Goal: Transaction & Acquisition: Purchase product/service

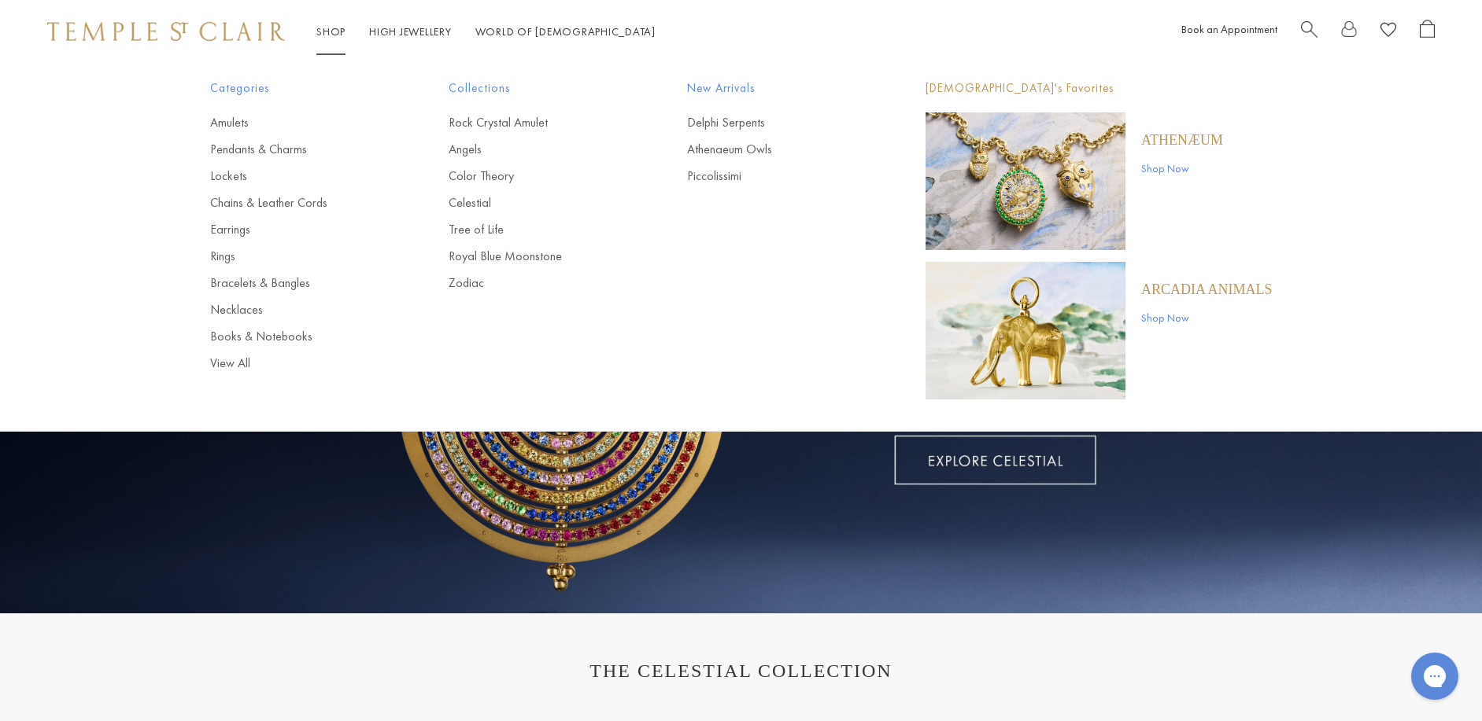
click at [330, 35] on link "Shop Shop" at bounding box center [330, 31] width 29 height 14
click at [242, 201] on link "Chains & Leather Cords" at bounding box center [297, 202] width 175 height 17
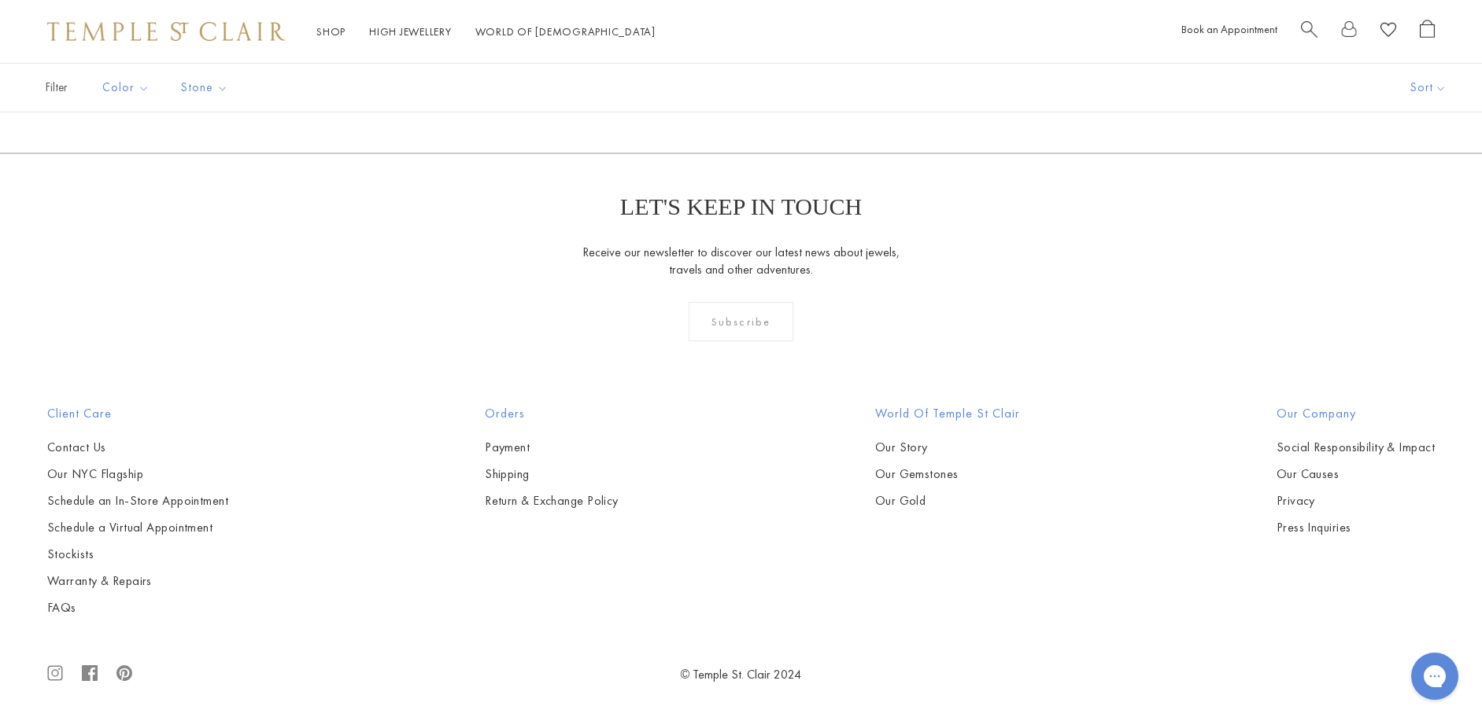
scroll to position [2832, 0]
click at [0, 0] on img at bounding box center [0, 0] width 0 height 0
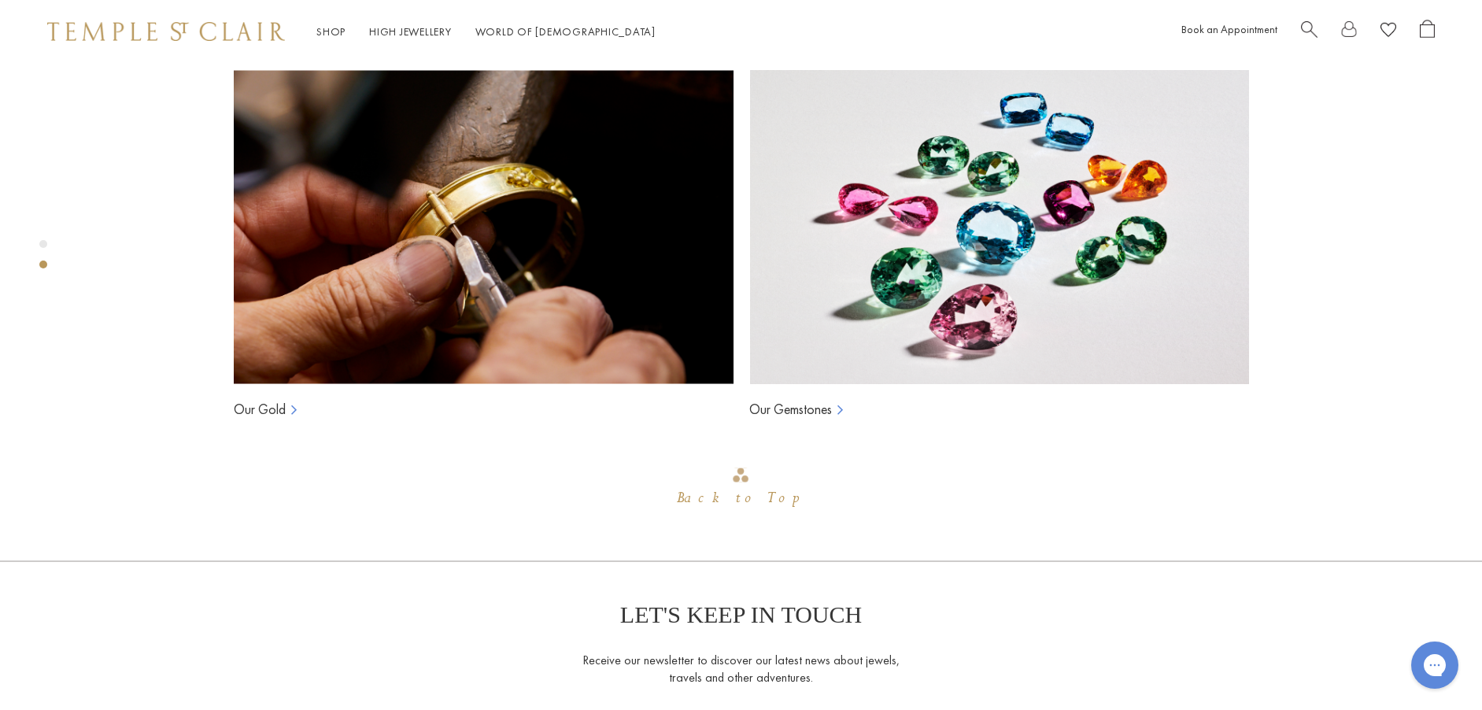
scroll to position [1007, 0]
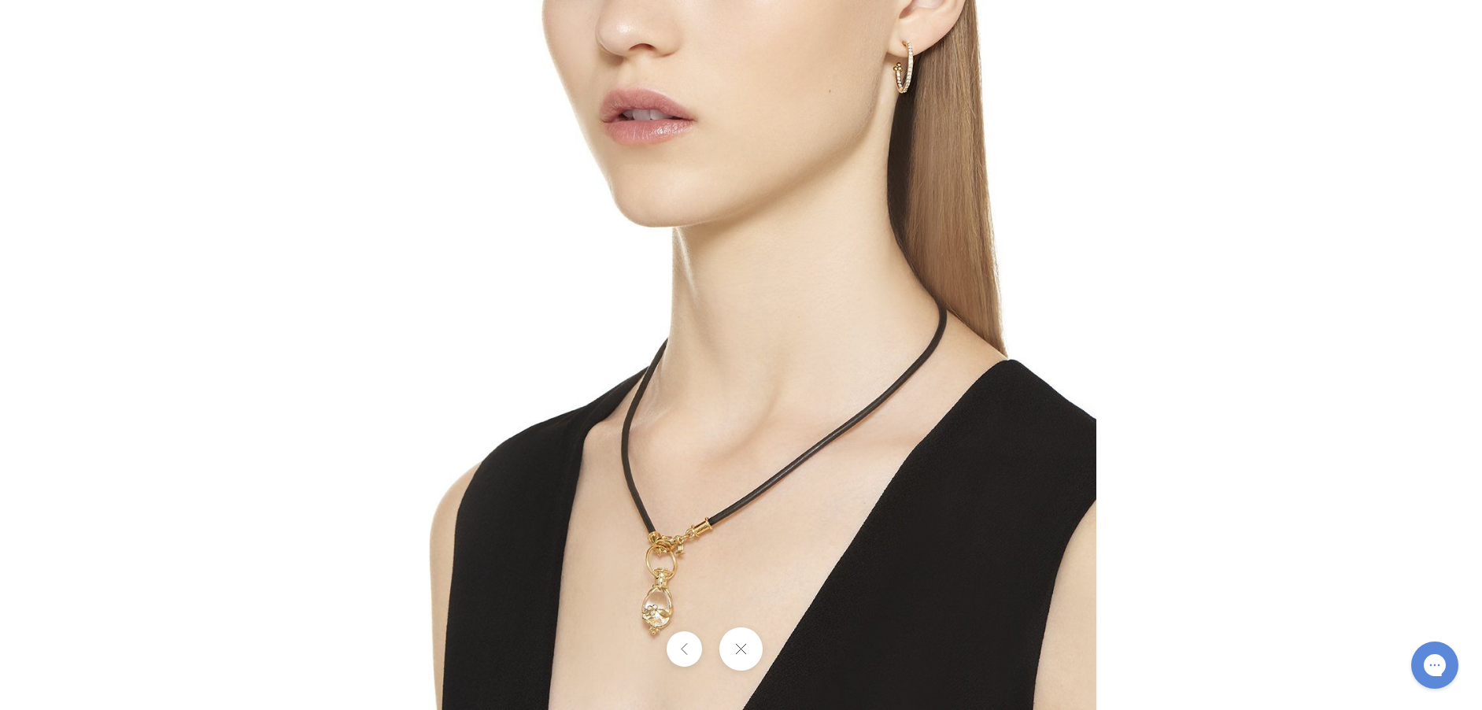
click at [729, 489] on img at bounding box center [741, 355] width 710 height 710
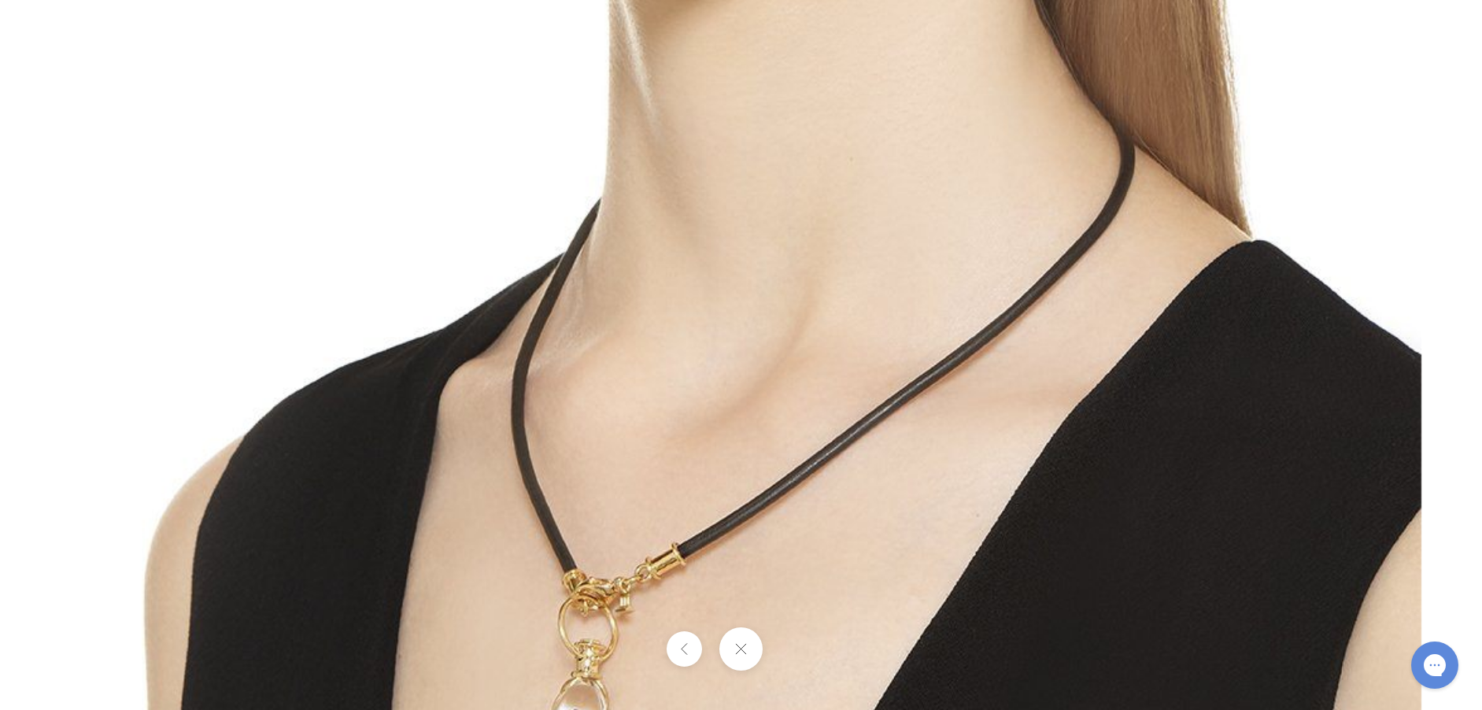
click at [736, 522] on img at bounding box center [741, 232] width 1360 height 1360
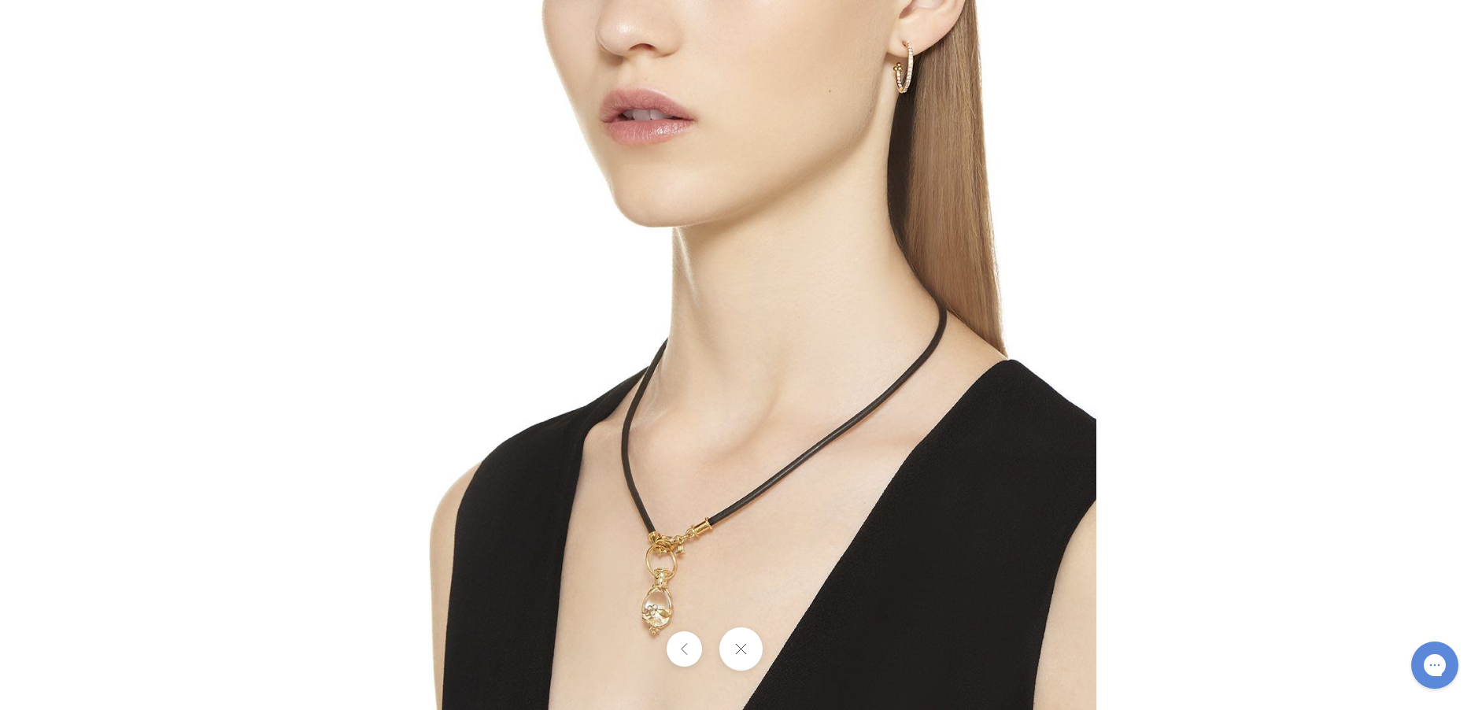
click at [736, 522] on img at bounding box center [741, 355] width 710 height 710
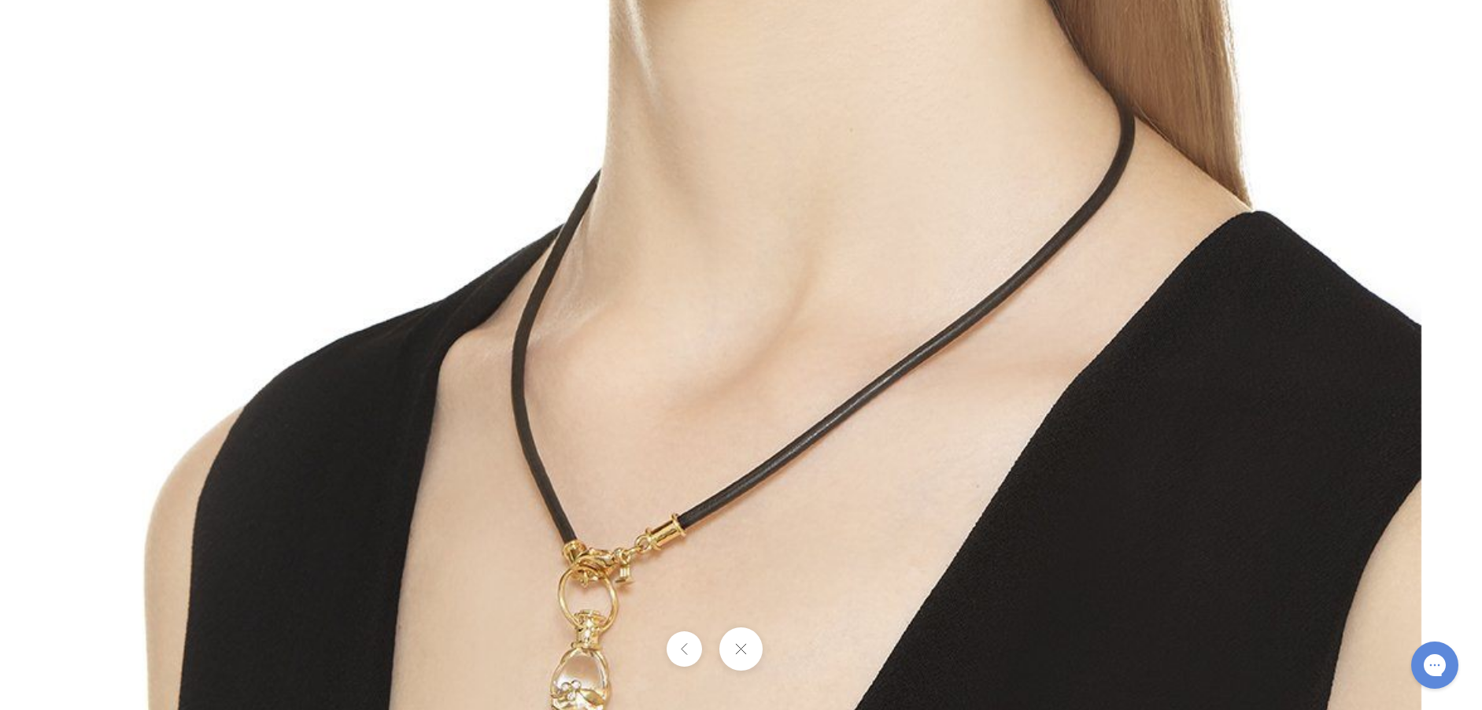
click at [740, 648] on button at bounding box center [740, 648] width 43 height 43
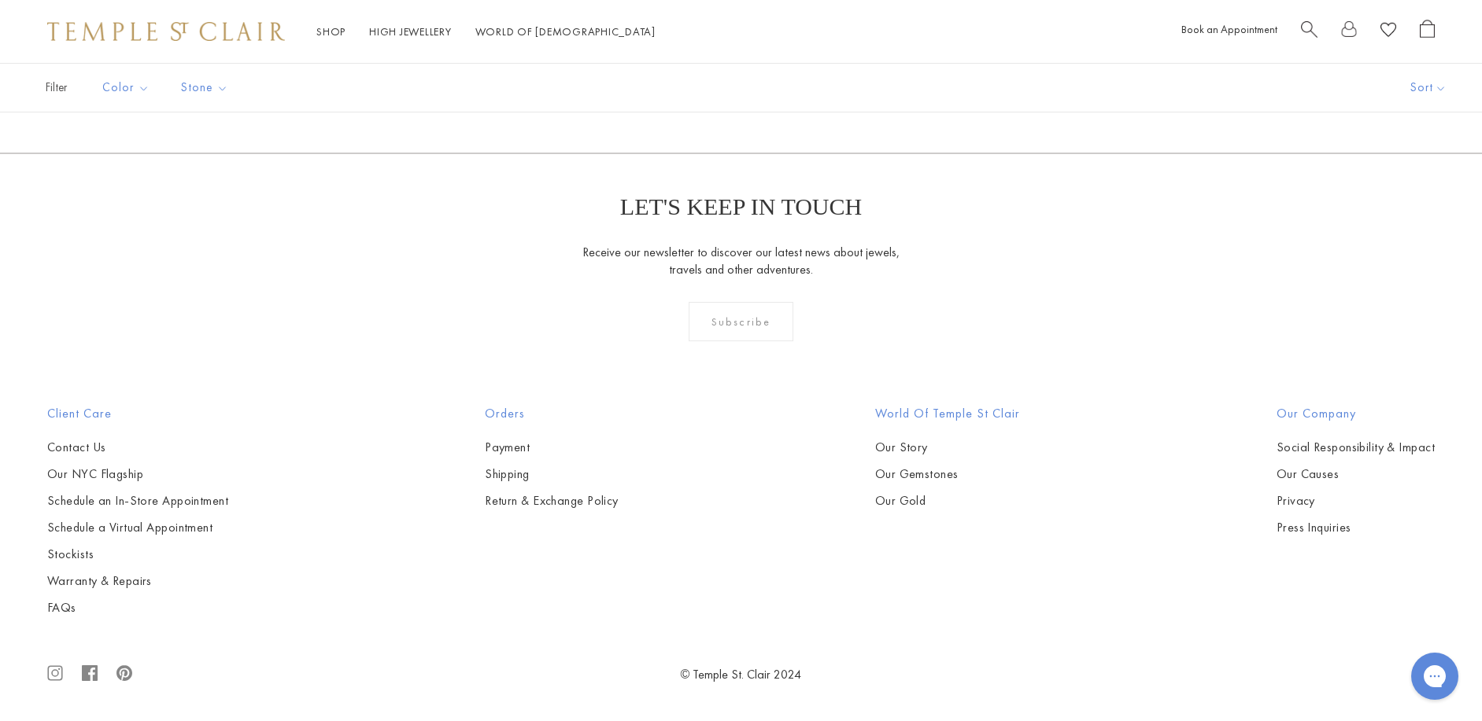
scroll to position [3619, 0]
click at [0, 0] on img at bounding box center [0, 0] width 0 height 0
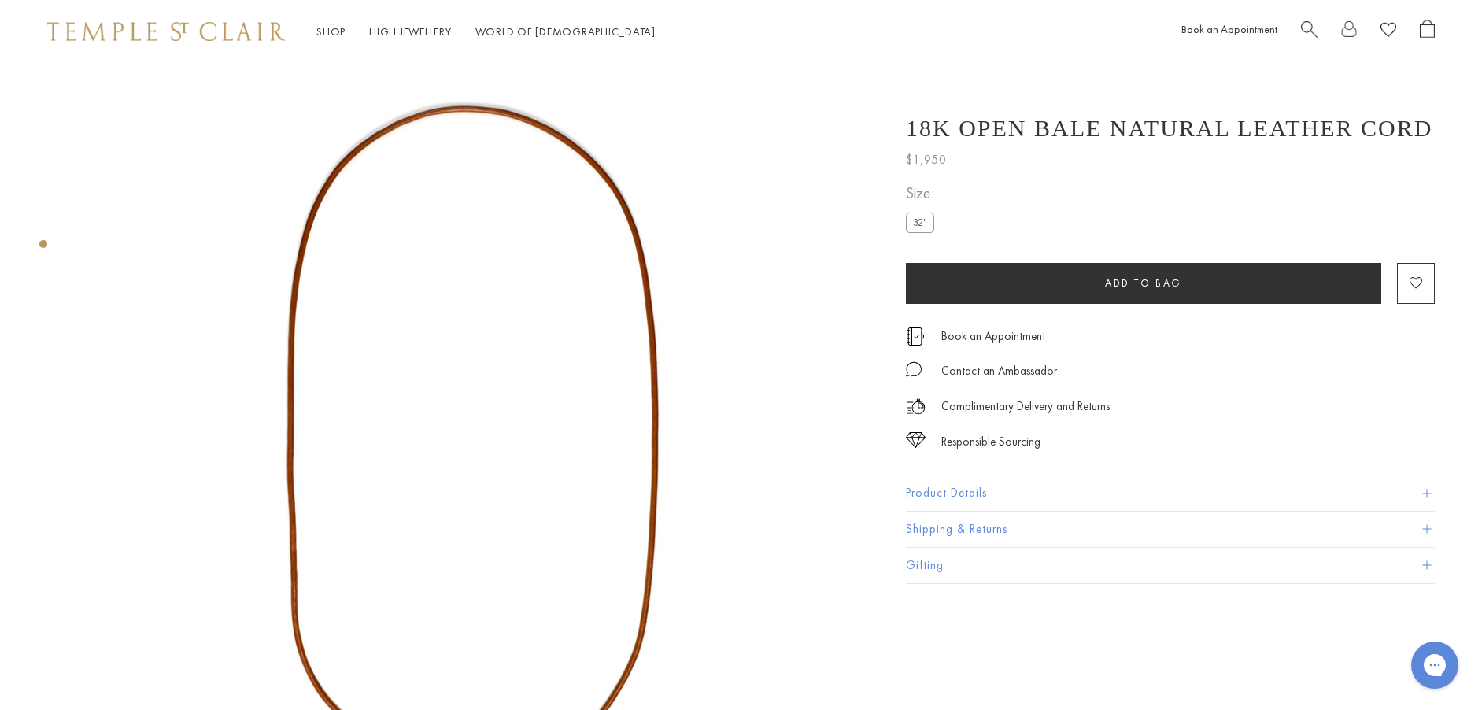
scroll to position [79, 0]
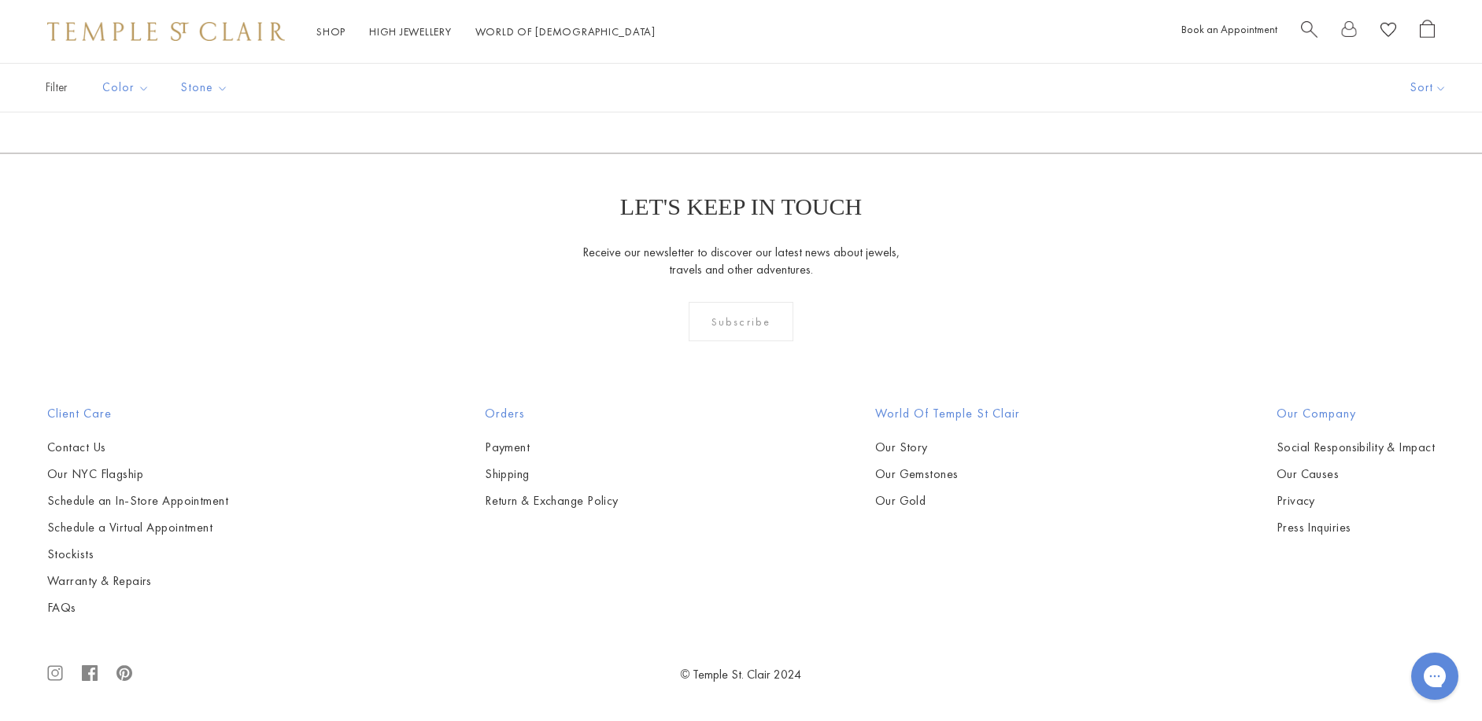
click at [0, 0] on img at bounding box center [0, 0] width 0 height 0
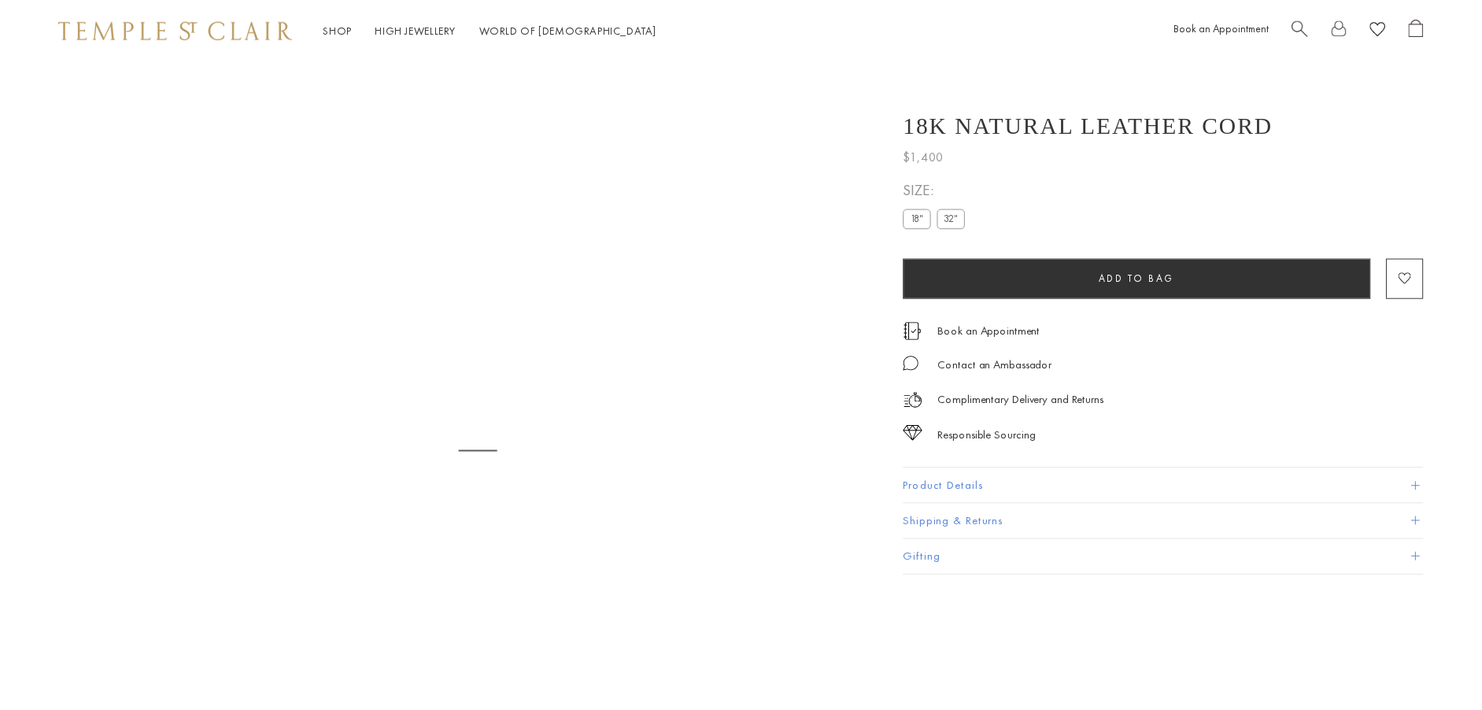
scroll to position [236, 0]
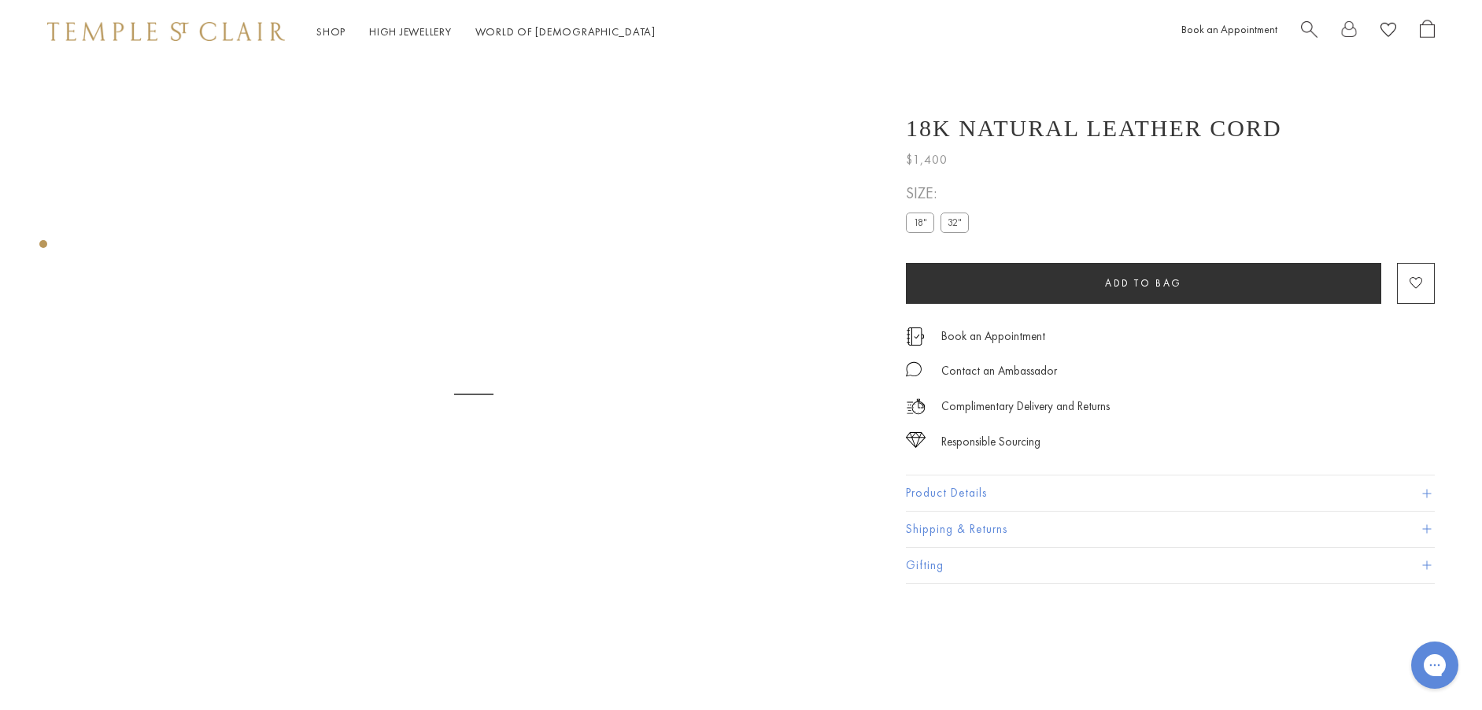
scroll to position [63, 0]
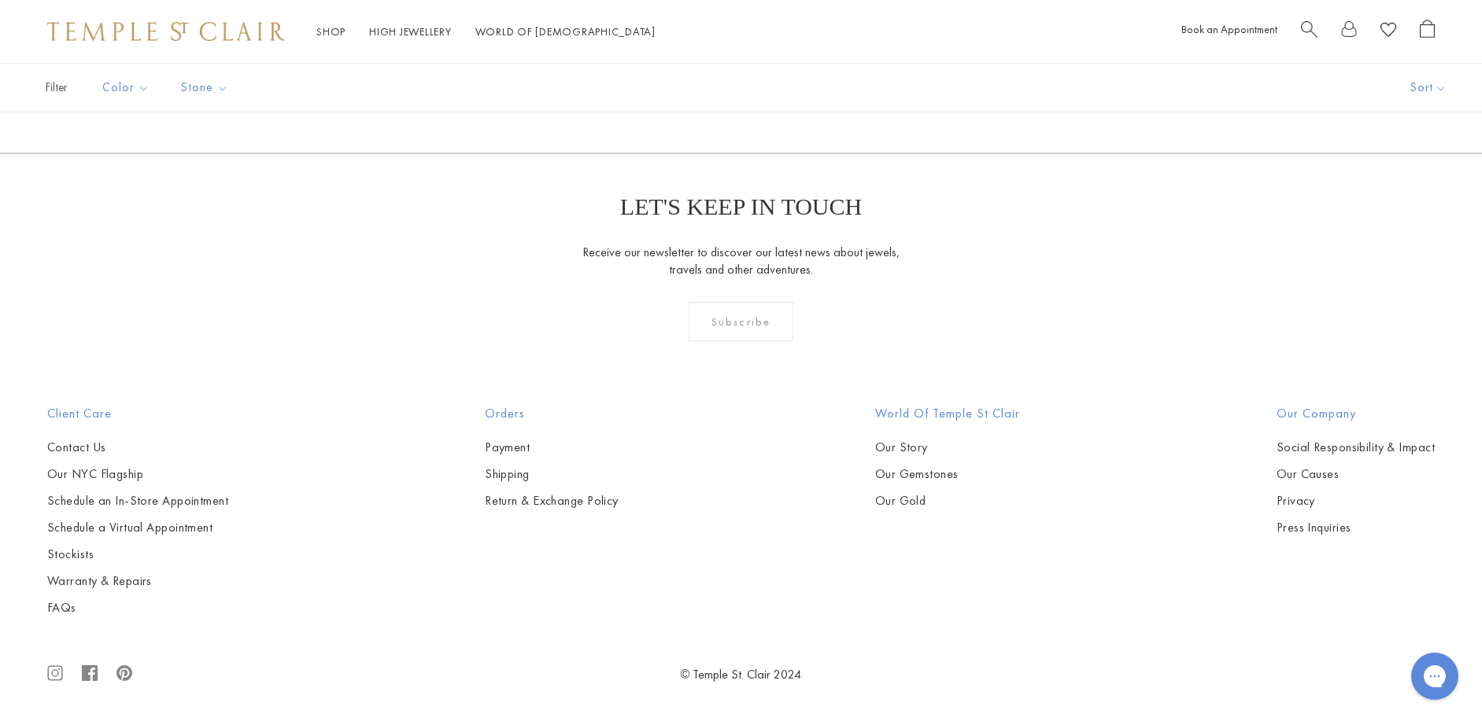
scroll to position [2439, 0]
click at [117, 224] on button "Orange" at bounding box center [175, 227] width 146 height 18
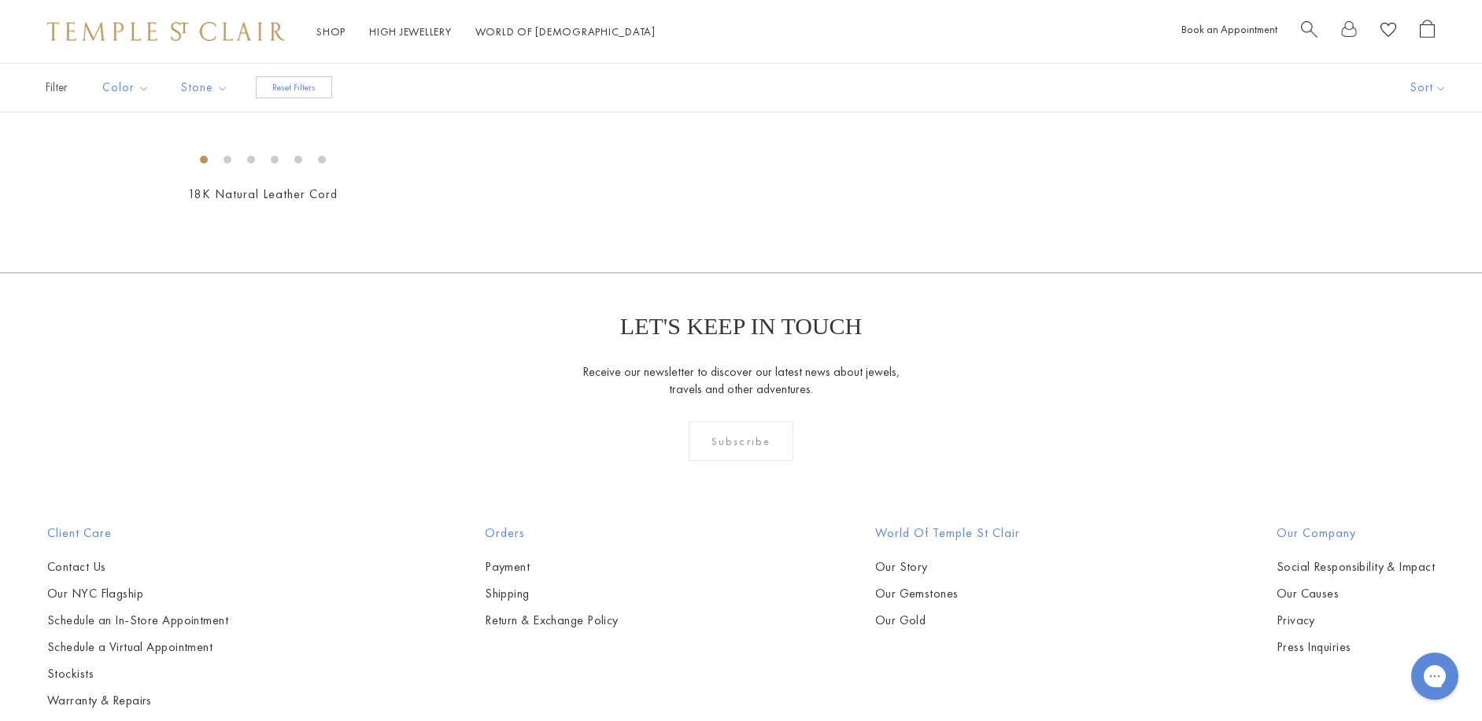
scroll to position [107, 0]
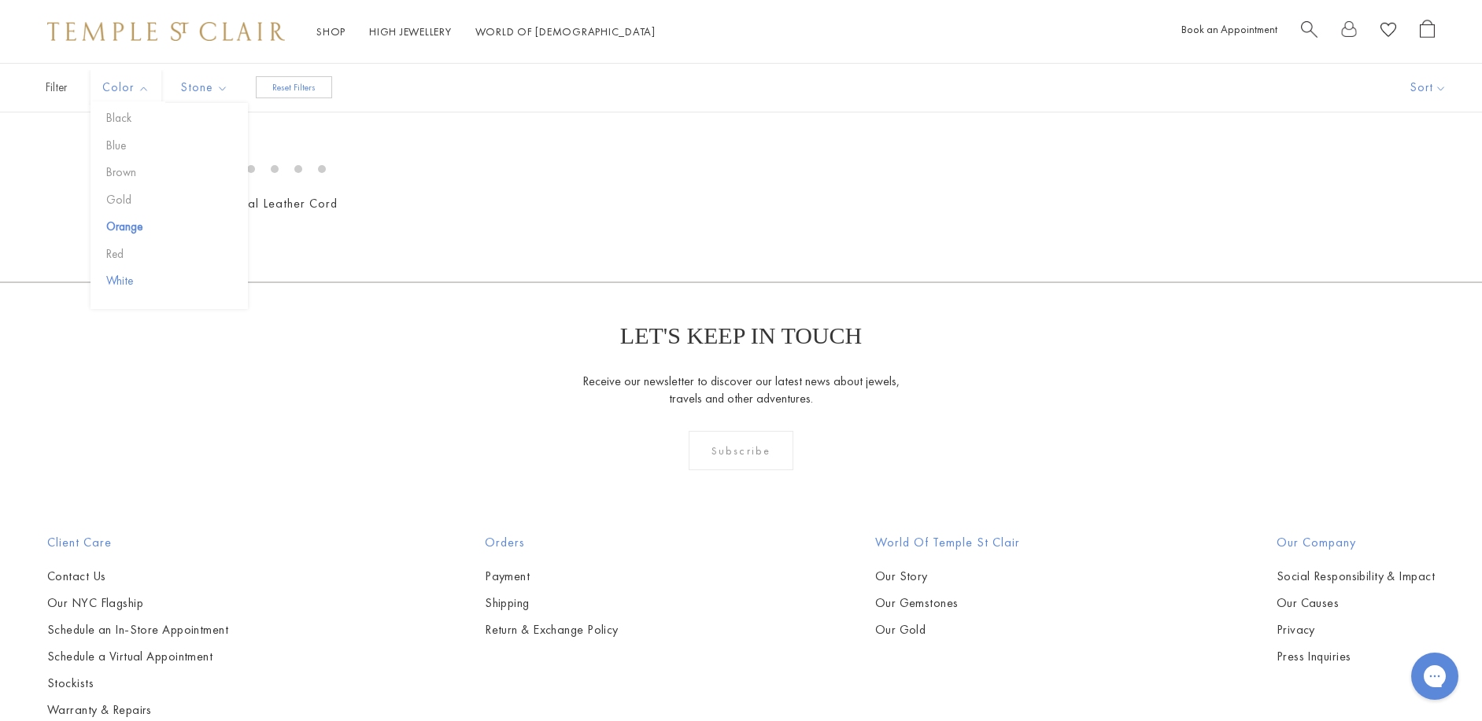
click at [118, 282] on button "White" at bounding box center [175, 281] width 146 height 18
click at [120, 119] on button "Black" at bounding box center [175, 118] width 146 height 18
